Goal: Task Accomplishment & Management: Use online tool/utility

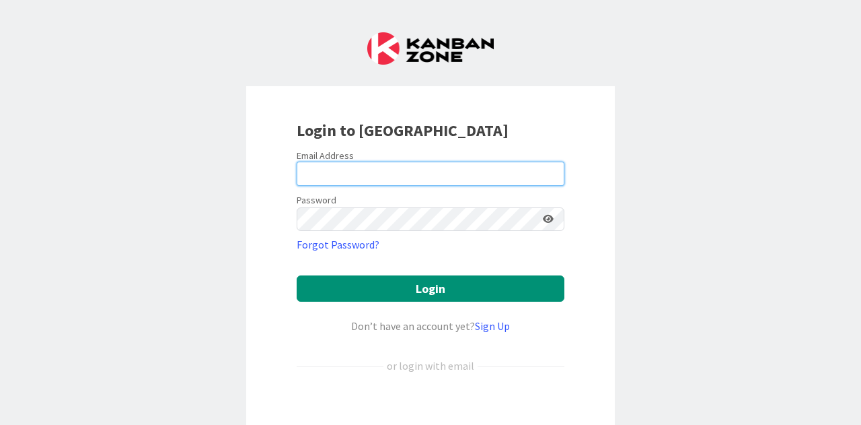
click at [401, 171] on input "email" at bounding box center [431, 173] width 268 height 24
type input "[PERSON_NAME][EMAIL_ADDRESS][DOMAIN_NAME]"
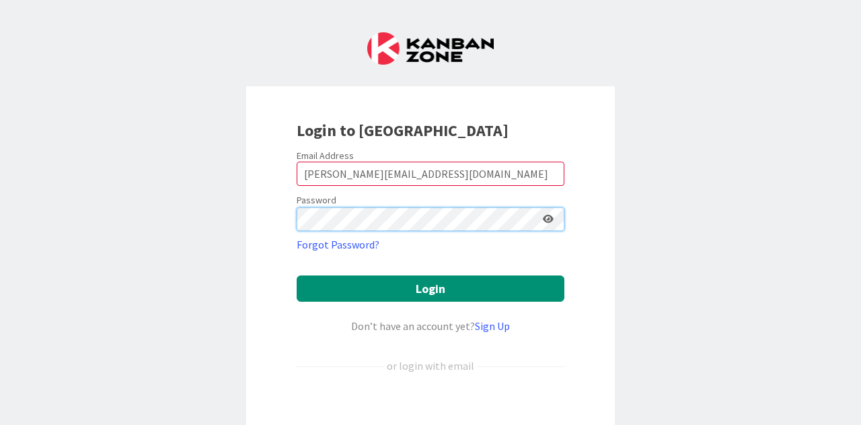
click at [297, 275] on button "Login" at bounding box center [431, 288] width 268 height 26
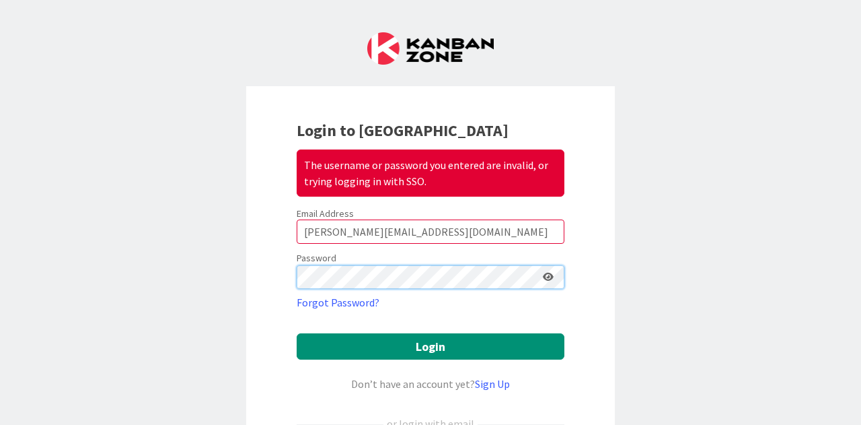
click at [542, 277] on div at bounding box center [431, 277] width 268 height 24
click at [545, 279] on icon at bounding box center [548, 276] width 11 height 9
click at [137, 273] on div "Login to Kanban Zone The username or password you entered are invalid, or tryin…" at bounding box center [430, 212] width 861 height 425
click at [297, 333] on button "Login" at bounding box center [431, 346] width 268 height 26
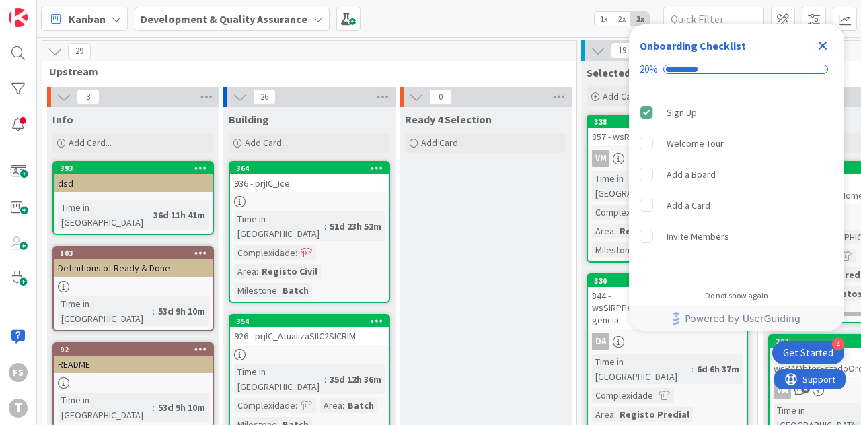
click at [826, 44] on icon "Close Checklist" at bounding box center [823, 46] width 16 height 16
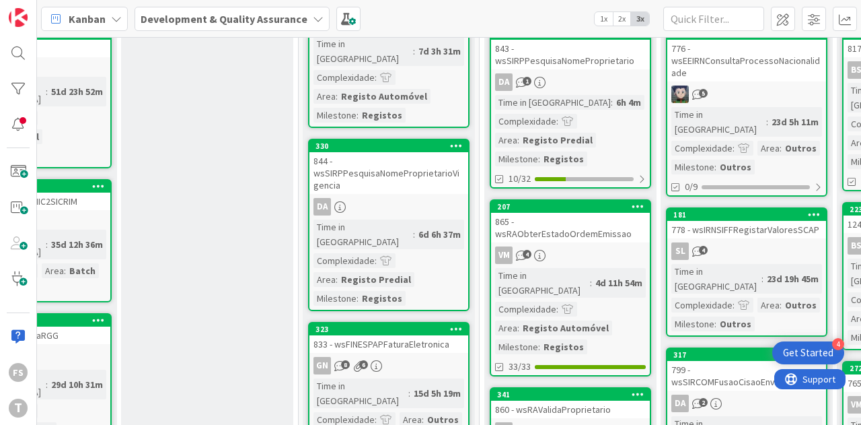
scroll to position [0, 279]
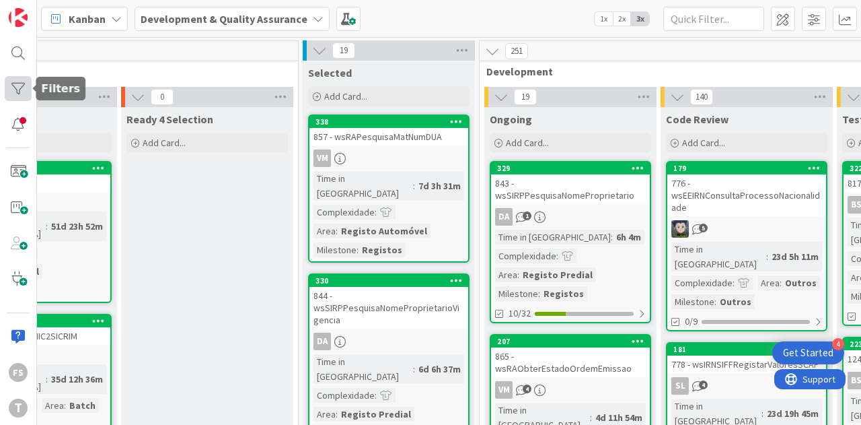
click at [12, 81] on div at bounding box center [18, 88] width 27 height 25
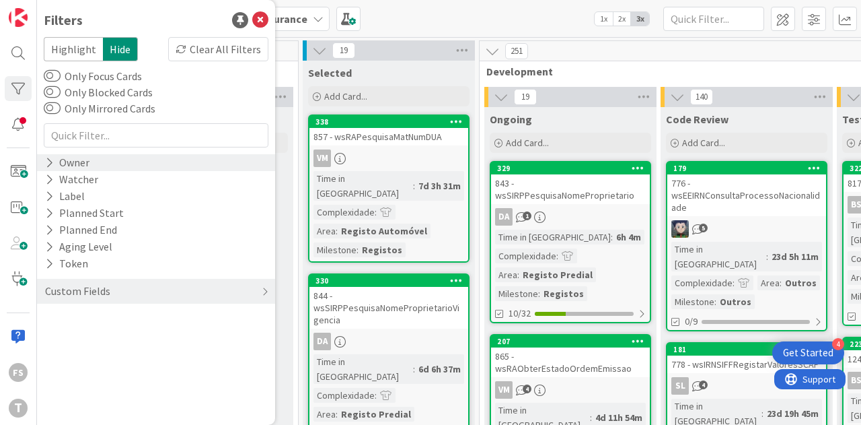
click at [63, 166] on div "Owner" at bounding box center [67, 162] width 47 height 17
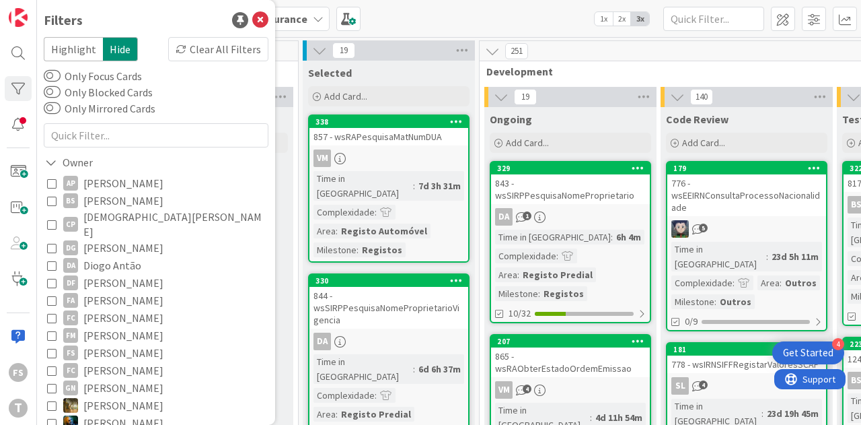
click at [52, 348] on icon at bounding box center [51, 352] width 9 height 9
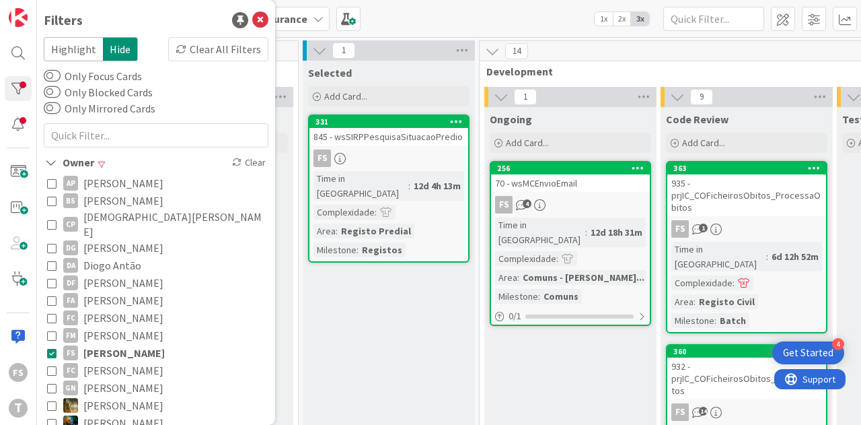
click at [538, 182] on div "70 - wsMCEnvioEmail" at bounding box center [570, 182] width 159 height 17
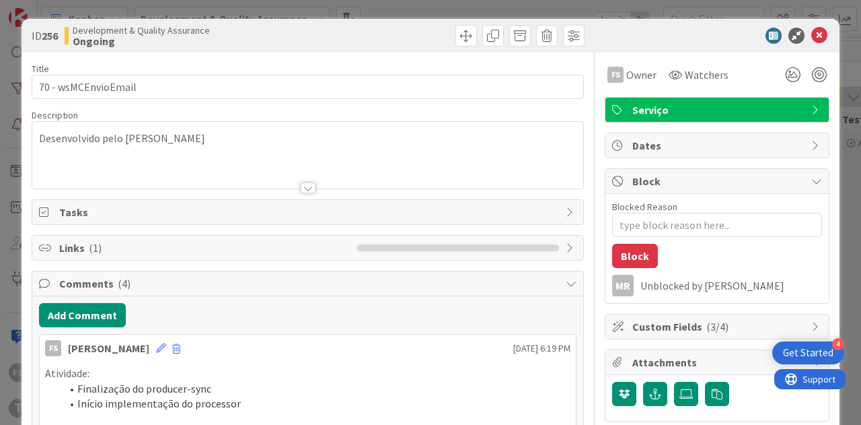
type textarea "x"
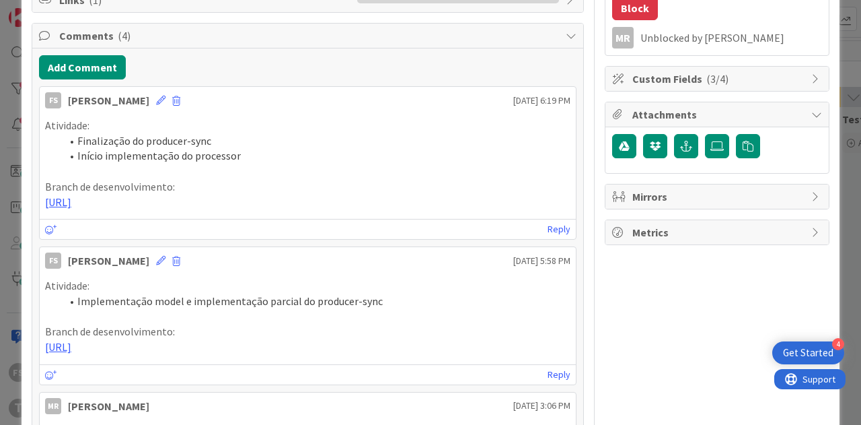
scroll to position [269, 0]
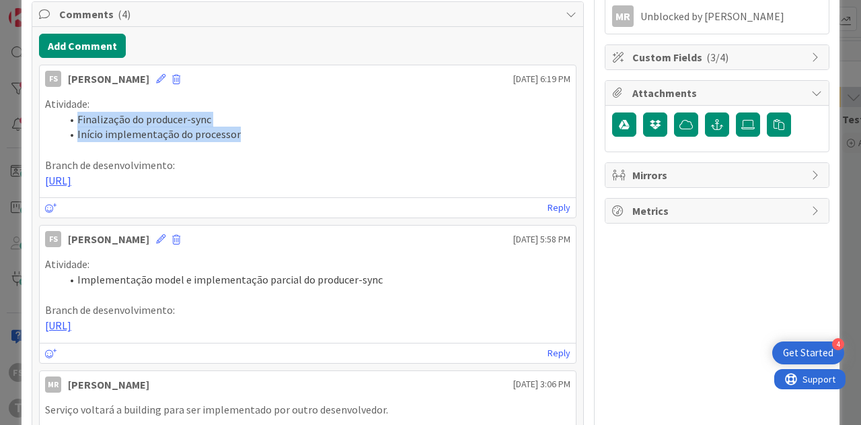
drag, startPoint x: 245, startPoint y: 129, endPoint x: 65, endPoint y: 122, distance: 180.4
click at [65, 122] on ol "Finalização do producer-sync Início implementação do processor" at bounding box center [307, 127] width 525 height 30
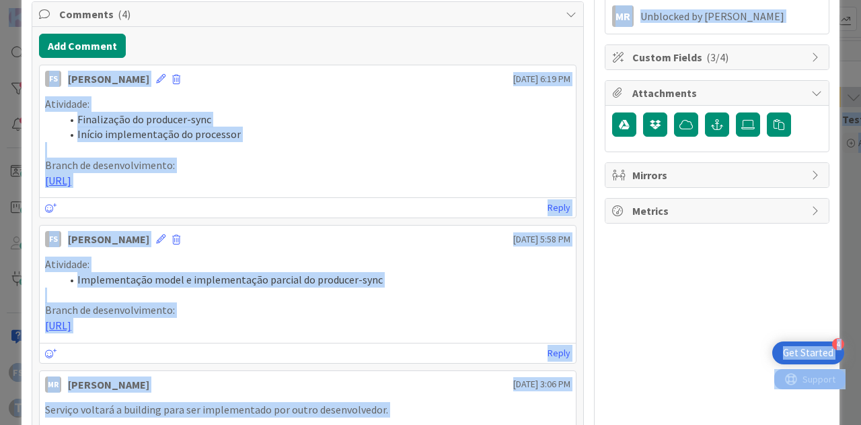
click at [170, 206] on div "FS [PERSON_NAME] [DATE] 6:19 PM Atividade: Finalização do producer-sync Início …" at bounding box center [308, 141] width 538 height 153
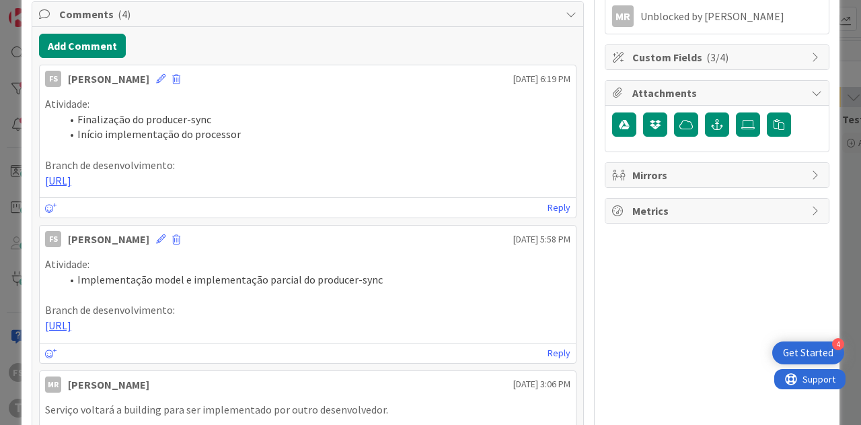
drag, startPoint x: 179, startPoint y: 194, endPoint x: 35, endPoint y: 106, distance: 168.5
click at [35, 106] on div "Add Comment FS [PERSON_NAME] [DATE] 6:19 PM Atividade: Finalização do producer-…" at bounding box center [307, 305] width 551 height 557
copy div "Atividade: Finalização do producer-sync Início implementação do processor Branc…"
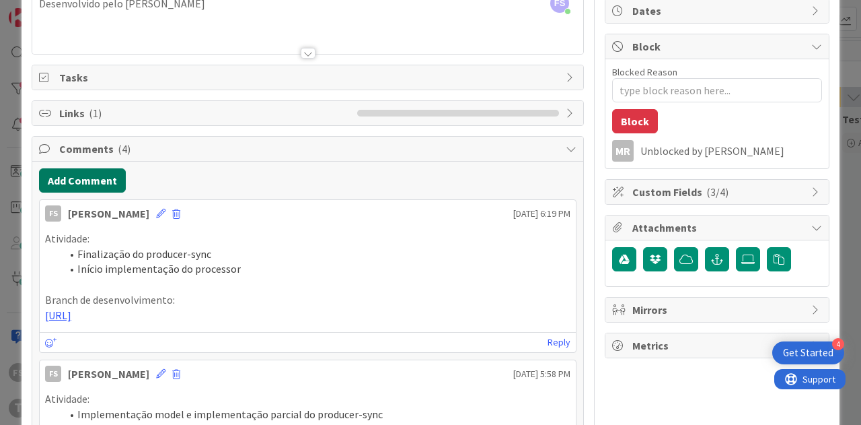
click at [79, 175] on button "Add Comment" at bounding box center [82, 180] width 87 height 24
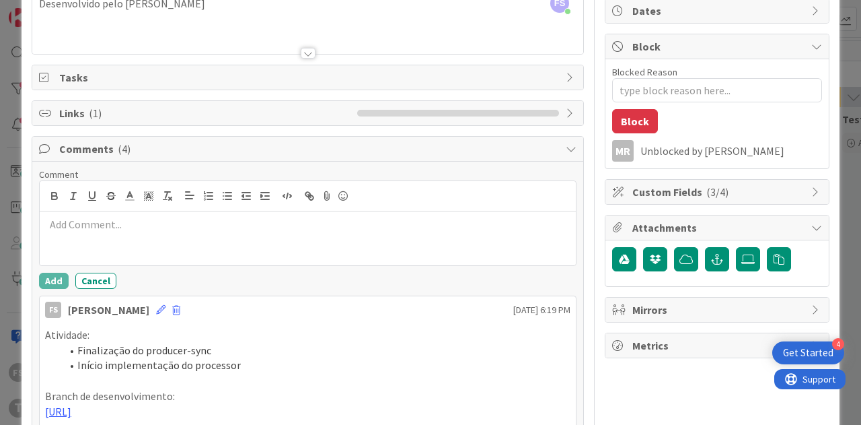
click at [118, 225] on p at bounding box center [307, 224] width 525 height 15
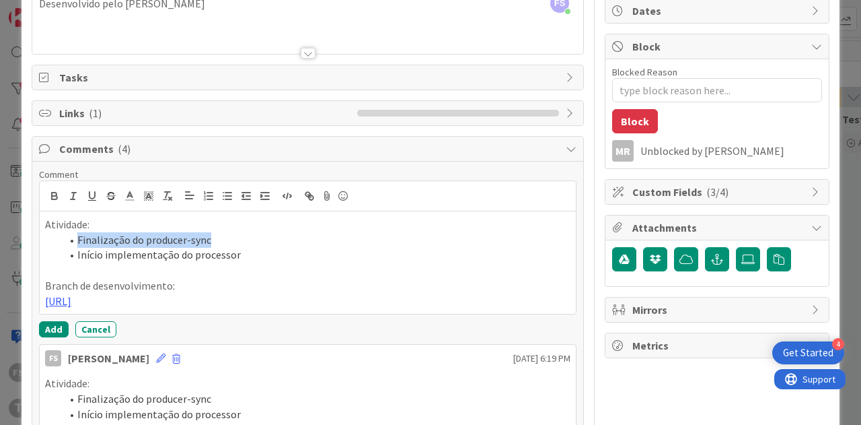
drag, startPoint x: 77, startPoint y: 235, endPoint x: 221, endPoint y: 239, distance: 144.7
click at [221, 239] on li "Finalização do producer-sync" at bounding box center [315, 239] width 509 height 15
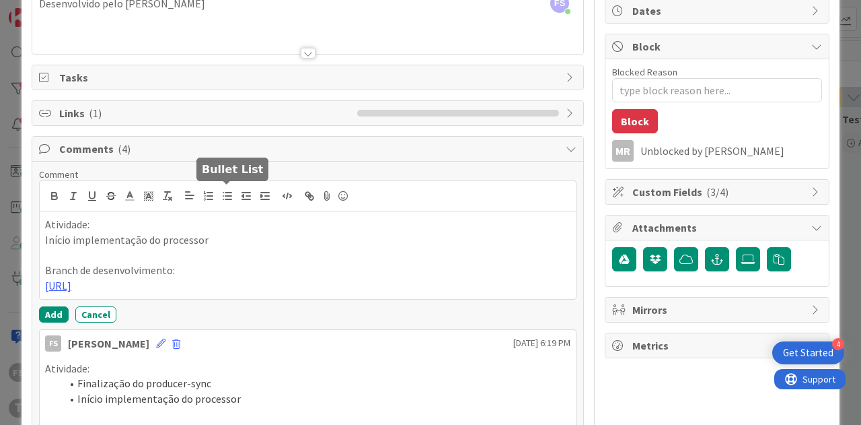
click at [224, 192] on icon "button" at bounding box center [227, 196] width 12 height 12
click at [113, 238] on li "Início implementação do processor" at bounding box center [315, 239] width 509 height 15
click at [94, 236] on li "implementação do processor" at bounding box center [315, 239] width 509 height 15
click at [83, 236] on li "implementação do processor" at bounding box center [315, 239] width 509 height 15
click at [90, 236] on li "implementação do processor" at bounding box center [315, 239] width 509 height 15
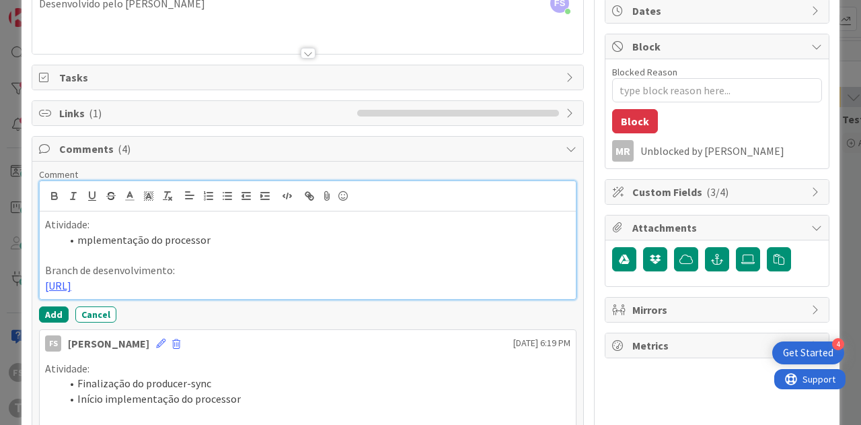
drag, startPoint x: 238, startPoint y: 236, endPoint x: 86, endPoint y: 241, distance: 151.5
click at [86, 241] on li "mplementação do processor" at bounding box center [315, 239] width 509 height 15
click at [240, 236] on li "mplementação do processor" at bounding box center [315, 239] width 509 height 15
click at [85, 240] on li "mplementação do processor" at bounding box center [315, 239] width 509 height 15
click at [256, 238] on li "Implementação e configuração envio de envio de e-mail" at bounding box center [315, 239] width 509 height 15
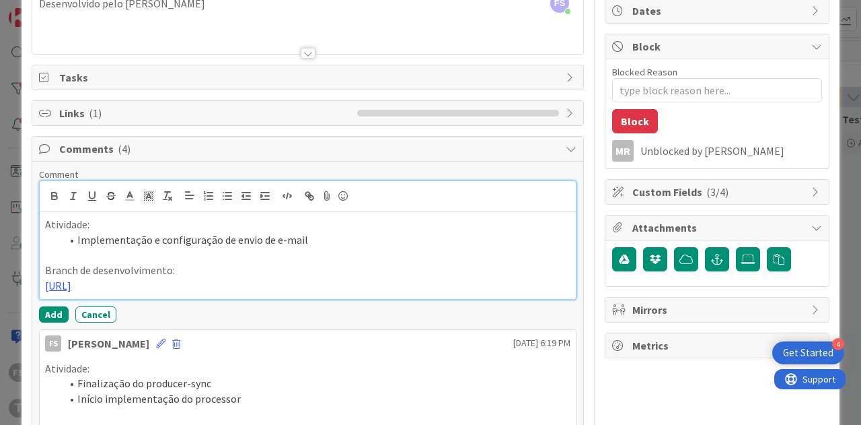
click at [356, 238] on li "Implementação e configuração de envio de e-mail" at bounding box center [315, 239] width 509 height 15
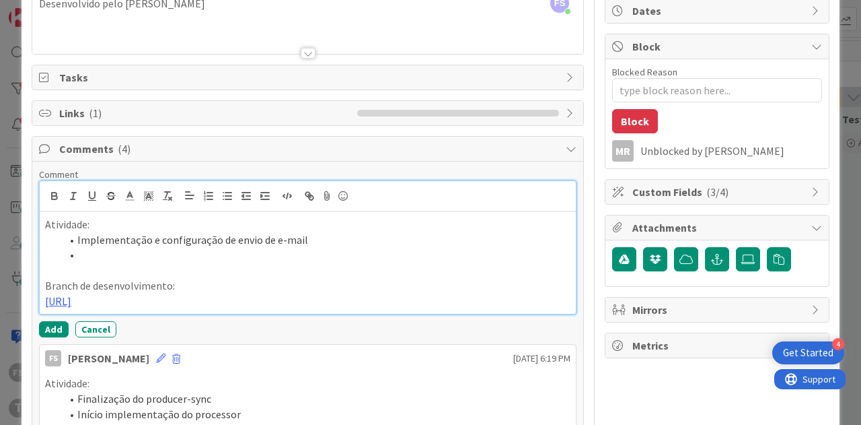
click at [225, 241] on li "Implementação e configuração de envio de e-mail" at bounding box center [315, 239] width 509 height 15
click at [389, 248] on li at bounding box center [315, 254] width 509 height 15
click at [400, 238] on li "Implementação e configuração do SMTP para envio de e-mail" at bounding box center [315, 239] width 509 height 15
click at [164, 254] on li "Implementa" at bounding box center [315, 254] width 509 height 15
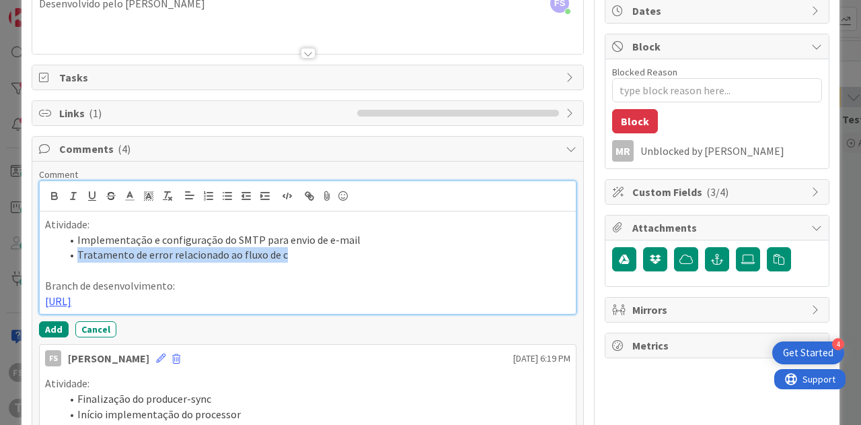
drag, startPoint x: 307, startPoint y: 250, endPoint x: 50, endPoint y: 255, distance: 257.1
click at [50, 255] on ol "Implementação e configuração do SMTP para envio de e-mail Tratamento de error r…" at bounding box center [307, 247] width 525 height 30
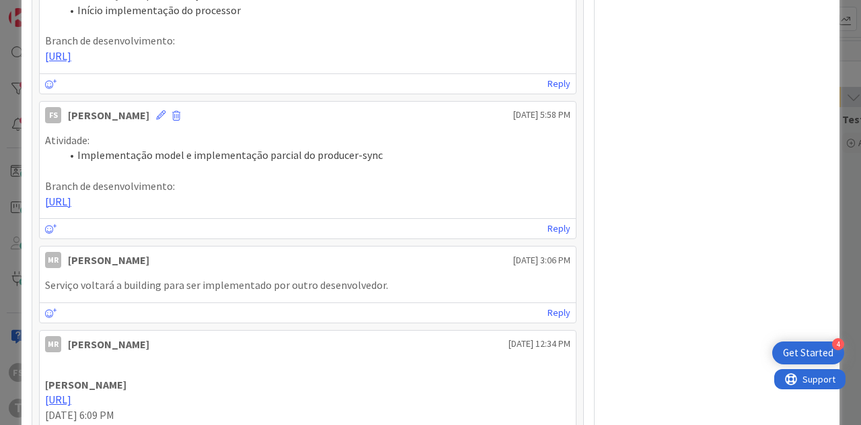
scroll to position [202, 0]
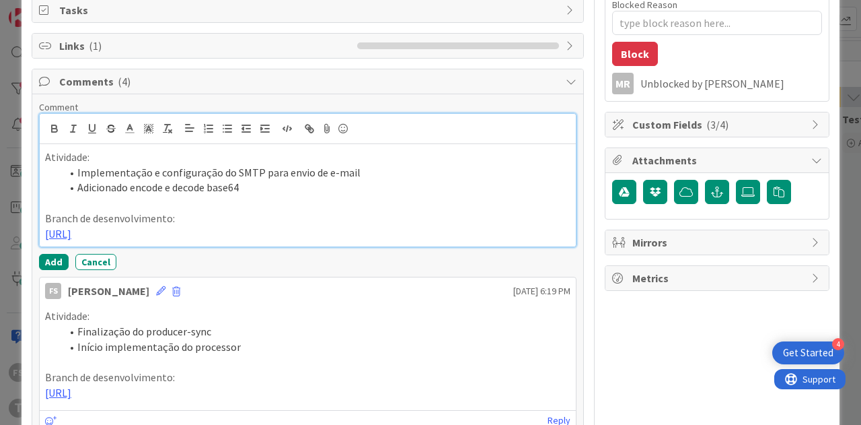
click at [335, 182] on li "Adicionado encode e decode base64" at bounding box center [315, 187] width 509 height 15
click at [242, 185] on li "Adicionado encode e decode base64 para o conteúdo dos anexos" at bounding box center [315, 187] width 509 height 15
click at [490, 180] on li "Adicionado encode e decode base64 de acordo com o fluxo para o conteúdo dos ane…" at bounding box center [315, 187] width 509 height 15
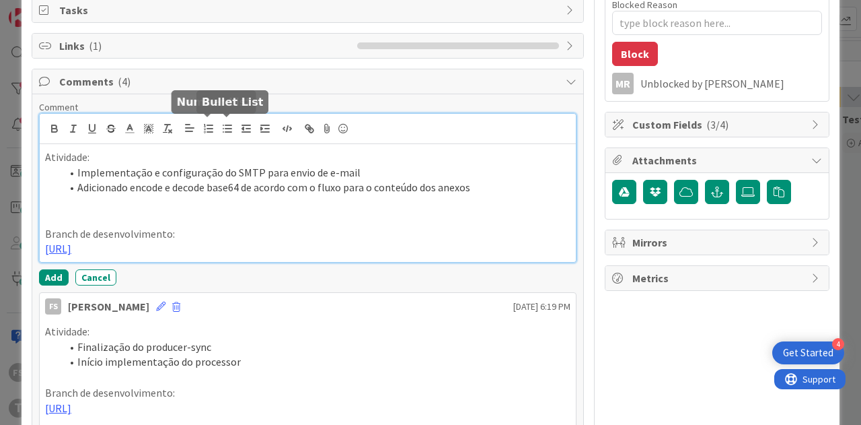
click at [230, 132] on line "button" at bounding box center [228, 132] width 6 height 0
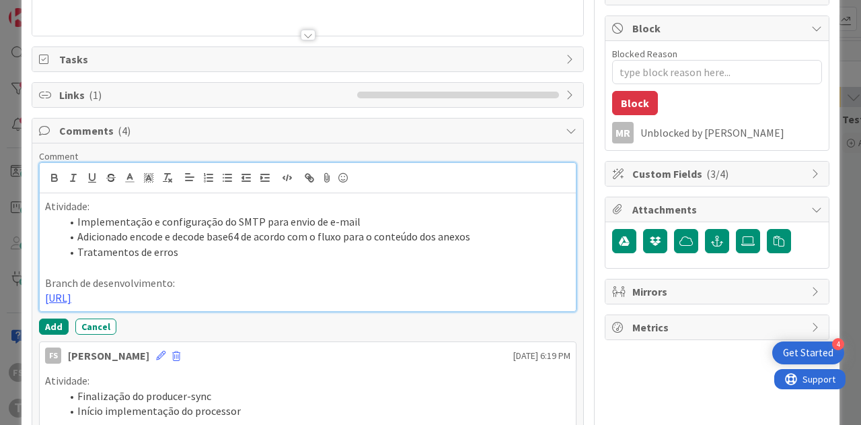
scroll to position [135, 0]
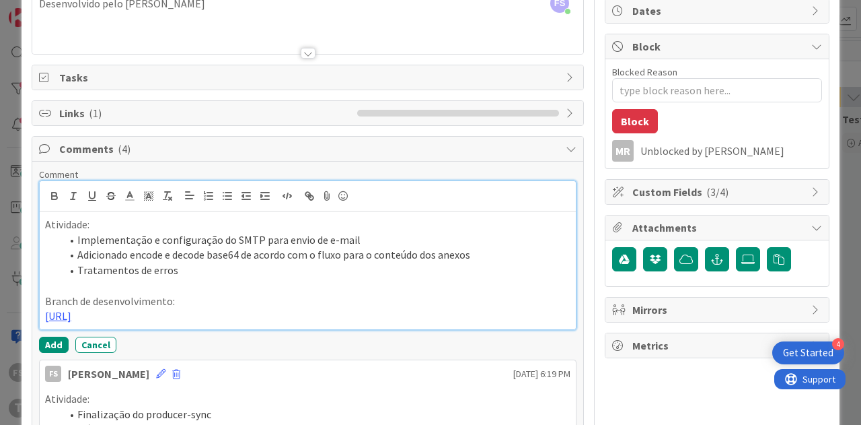
click at [151, 221] on p "Atividade:" at bounding box center [307, 224] width 525 height 15
click at [85, 217] on p "Atividade:" at bounding box center [307, 224] width 525 height 15
click at [223, 264] on li "Tratamentos de erros" at bounding box center [315, 269] width 509 height 15
click at [204, 221] on p "Atividade:" at bounding box center [307, 224] width 525 height 15
click at [83, 217] on p "Atividade:" at bounding box center [307, 224] width 525 height 15
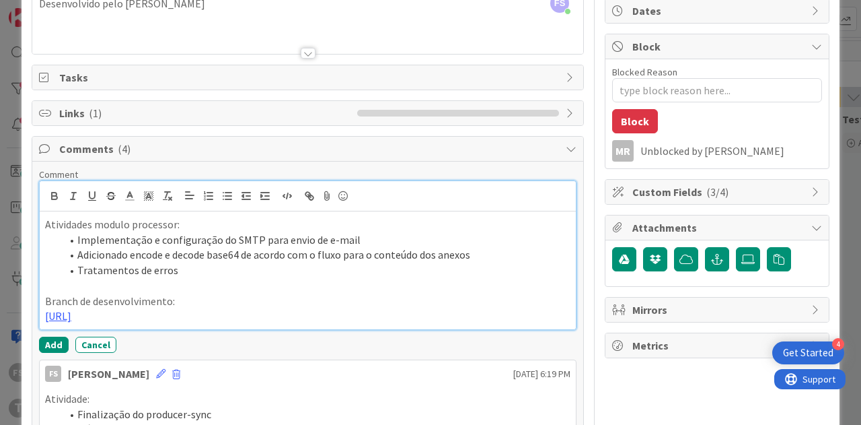
click at [104, 224] on p "Atividades modulo processor:" at bounding box center [307, 224] width 525 height 15
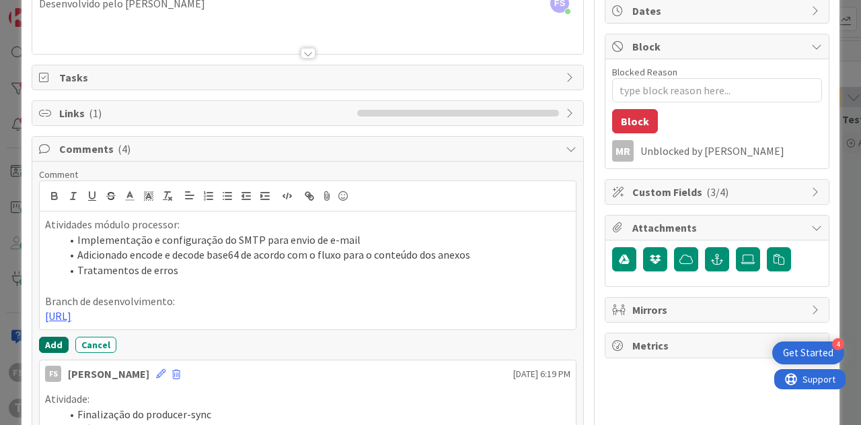
click at [49, 353] on button "Add" at bounding box center [54, 344] width 30 height 16
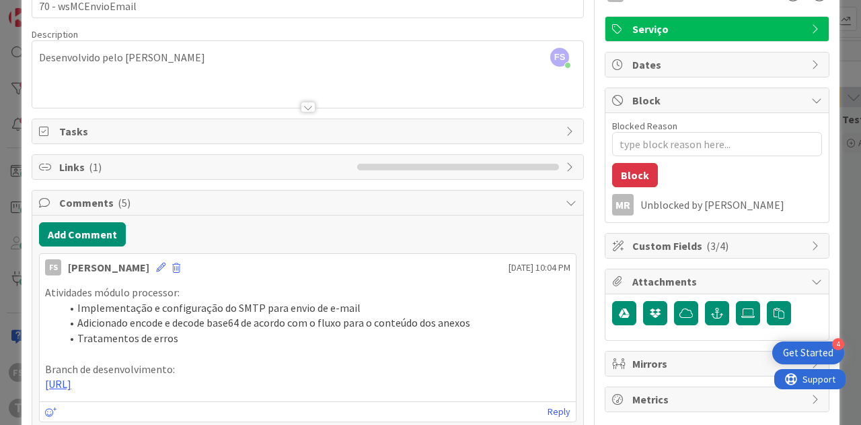
scroll to position [0, 0]
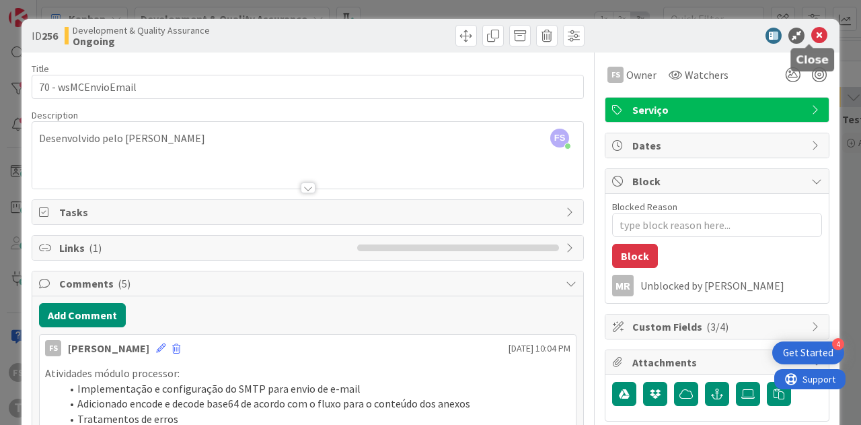
click at [811, 28] on icon at bounding box center [819, 36] width 16 height 16
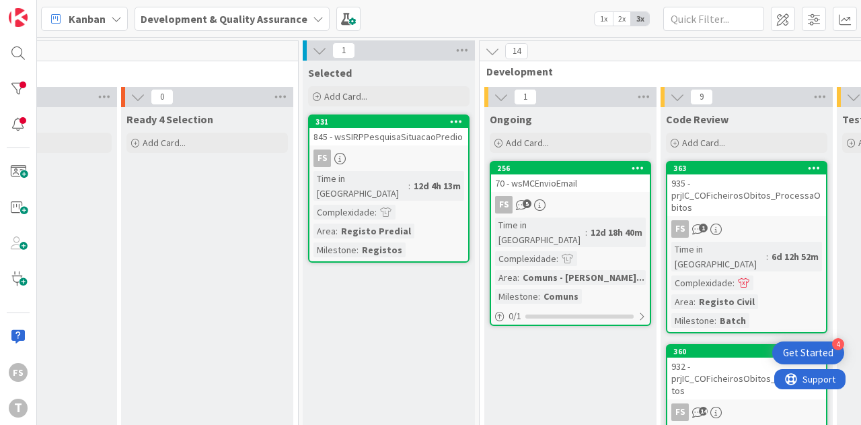
click at [548, 183] on div "70 - wsMCEnvioEmail" at bounding box center [570, 182] width 159 height 17
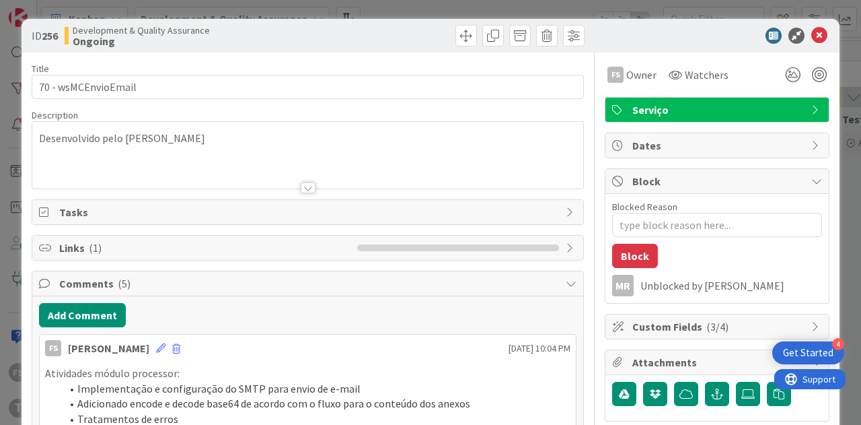
type textarea "x"
